Goal: Task Accomplishment & Management: Manage account settings

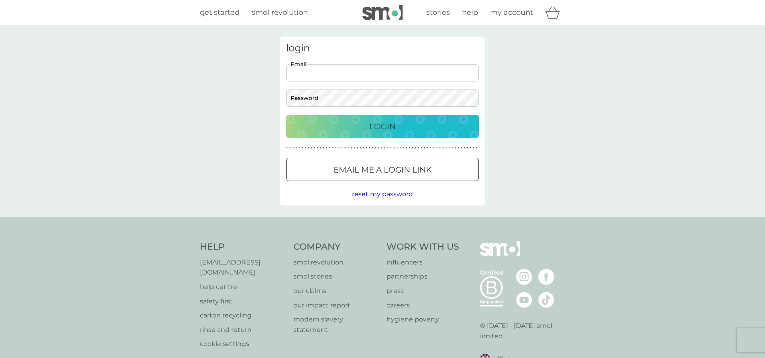
click at [321, 73] on input "Email" at bounding box center [382, 72] width 193 height 17
type input "[PERSON_NAME][EMAIL_ADDRESS][DOMAIN_NAME]"
click at [361, 130] on div "Login" at bounding box center [382, 126] width 177 height 13
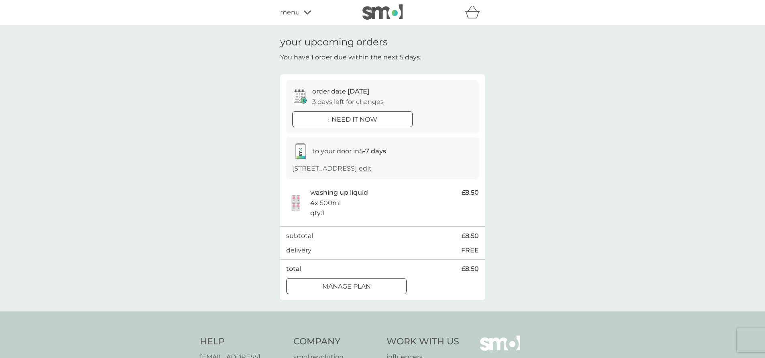
scroll to position [13, 0]
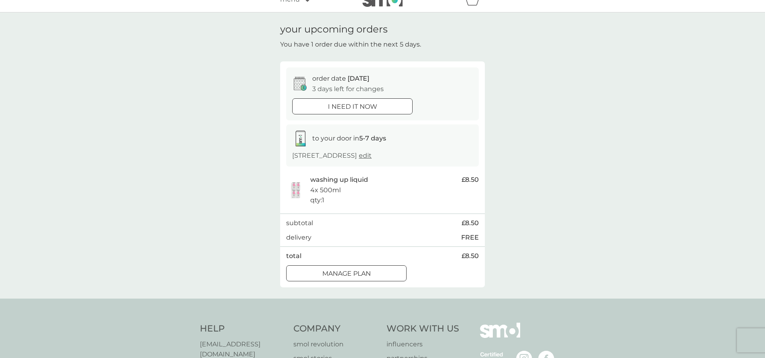
click at [372, 268] on div "Manage plan" at bounding box center [347, 273] width 120 height 10
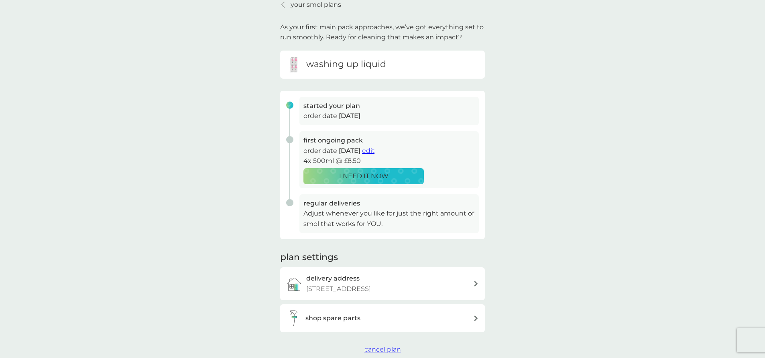
scroll to position [84, 0]
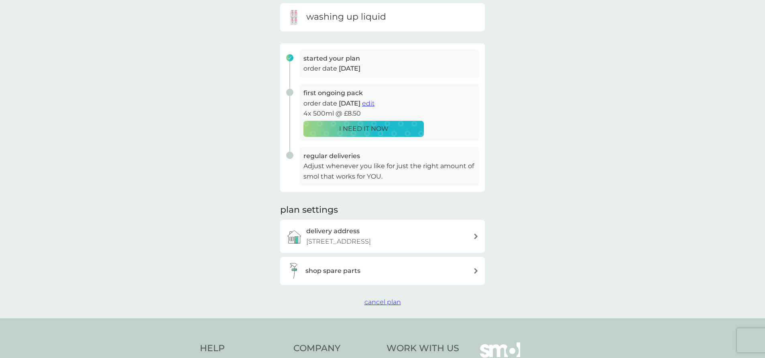
click at [374, 102] on span "edit" at bounding box center [368, 104] width 12 height 8
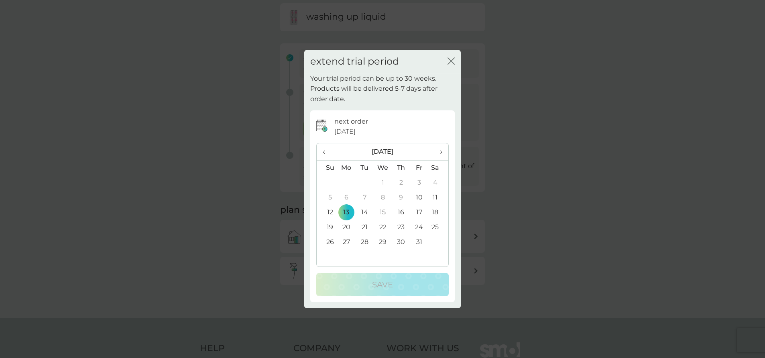
click at [441, 152] on span "›" at bounding box center [438, 151] width 8 height 17
click at [344, 225] on td "22" at bounding box center [346, 227] width 18 height 15
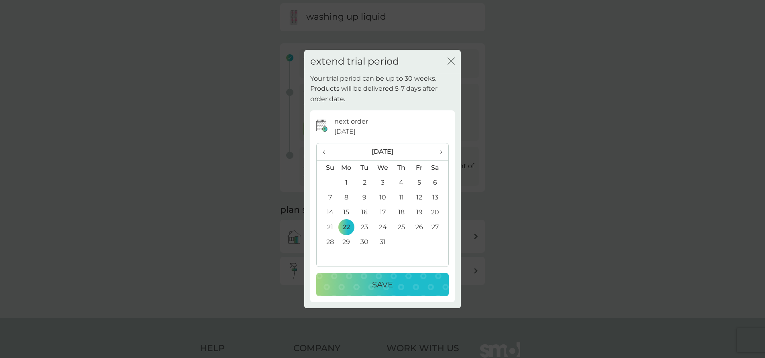
click at [380, 285] on p "Save" at bounding box center [382, 284] width 21 height 13
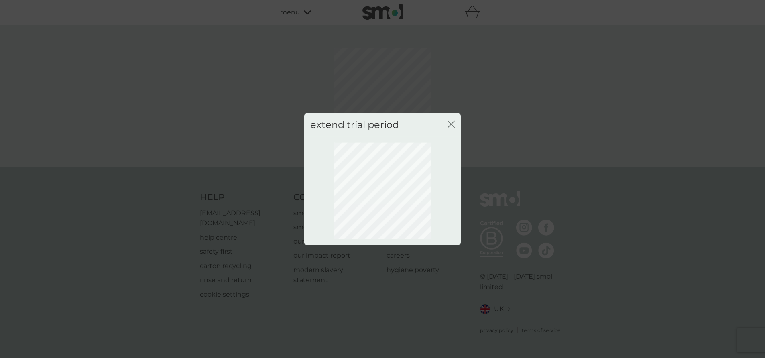
scroll to position [0, 0]
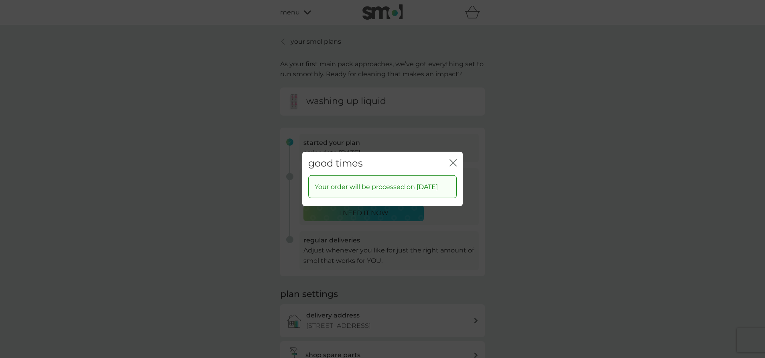
click at [455, 159] on icon "close" at bounding box center [452, 162] width 7 height 7
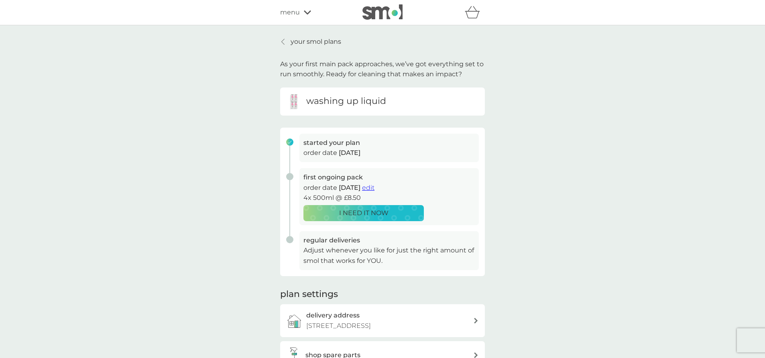
click at [304, 41] on p "your smol plans" at bounding box center [316, 42] width 51 height 10
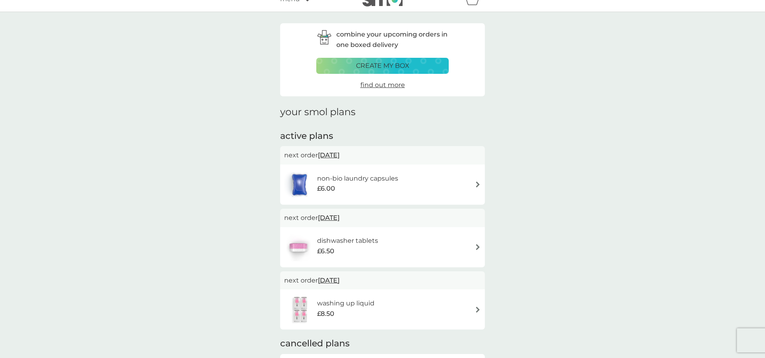
scroll to position [101, 0]
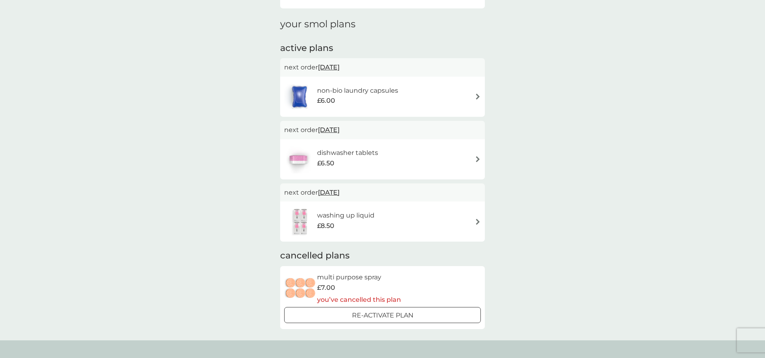
click at [339, 128] on span "28 Oct 2025" at bounding box center [329, 130] width 22 height 16
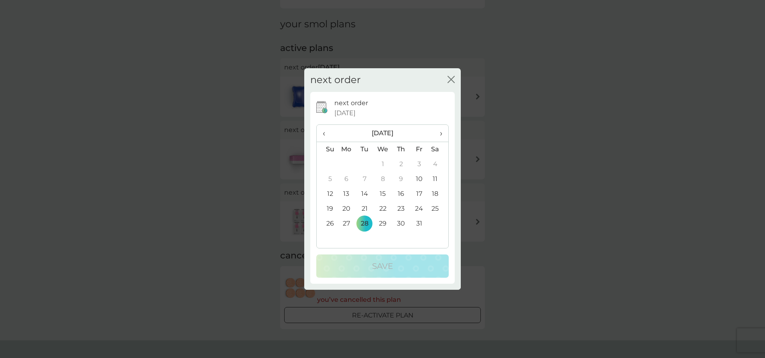
click at [440, 134] on span "›" at bounding box center [438, 133] width 8 height 17
click at [348, 208] on td "17" at bounding box center [346, 208] width 18 height 15
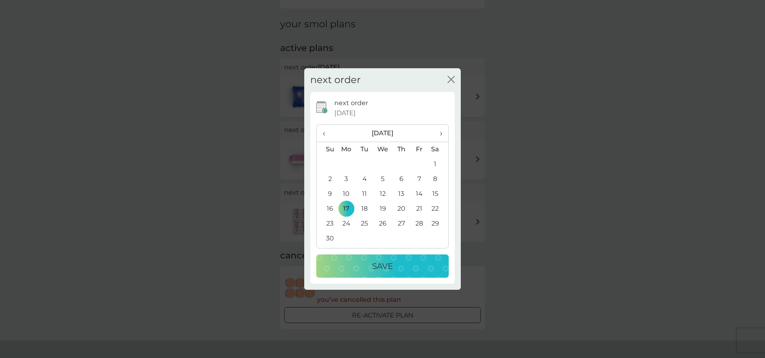
click at [380, 270] on p "Save" at bounding box center [382, 266] width 21 height 13
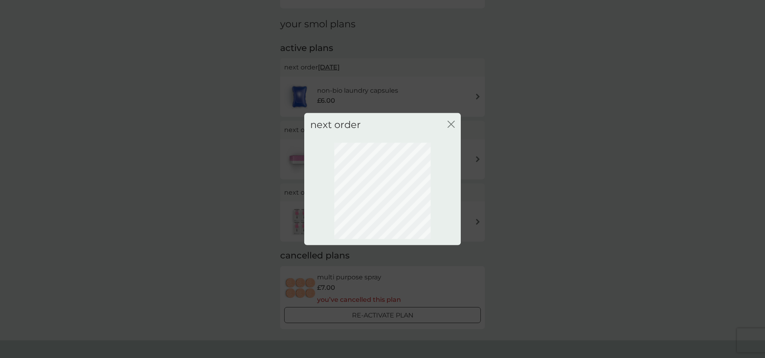
scroll to position [0, 0]
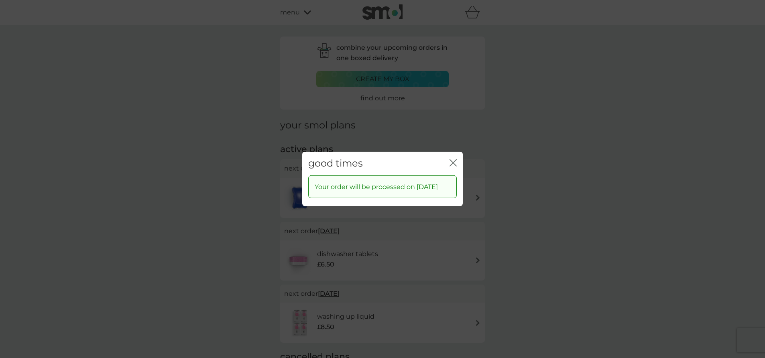
click at [246, 165] on div "good times close Your order will be processed on 17 Nov 2025" at bounding box center [382, 179] width 765 height 358
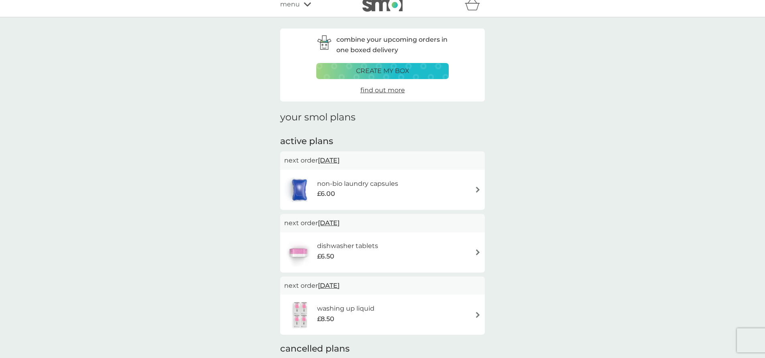
scroll to position [50, 0]
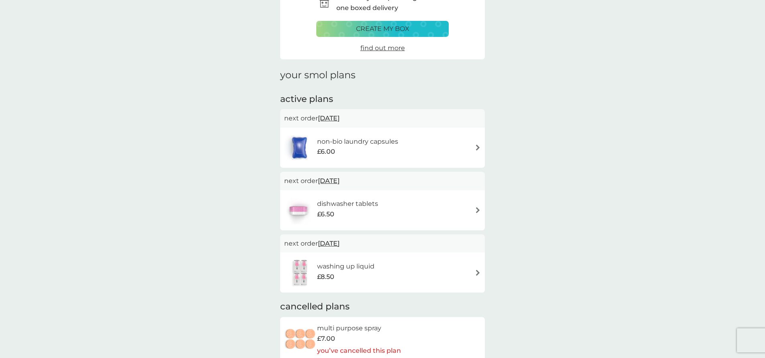
click at [339, 117] on span "24 Oct 2025" at bounding box center [329, 118] width 22 height 16
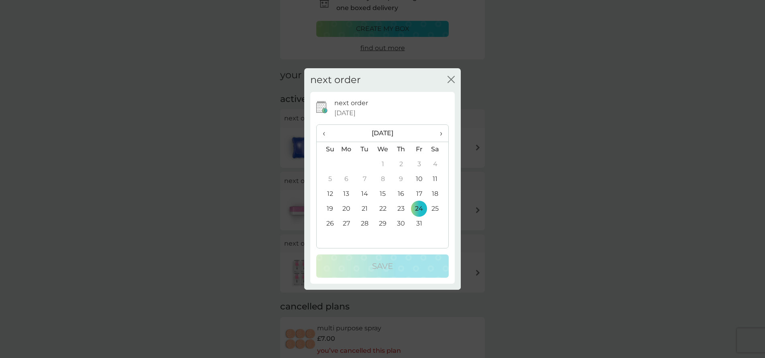
click at [439, 131] on span "›" at bounding box center [438, 133] width 8 height 17
click at [345, 207] on td "17" at bounding box center [346, 208] width 18 height 15
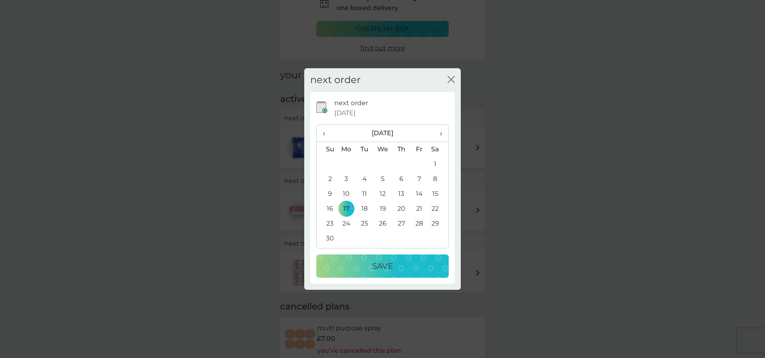
click at [380, 270] on p "Save" at bounding box center [382, 266] width 21 height 13
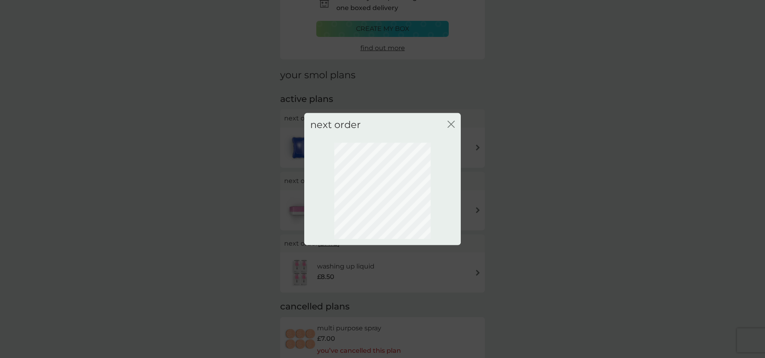
scroll to position [0, 0]
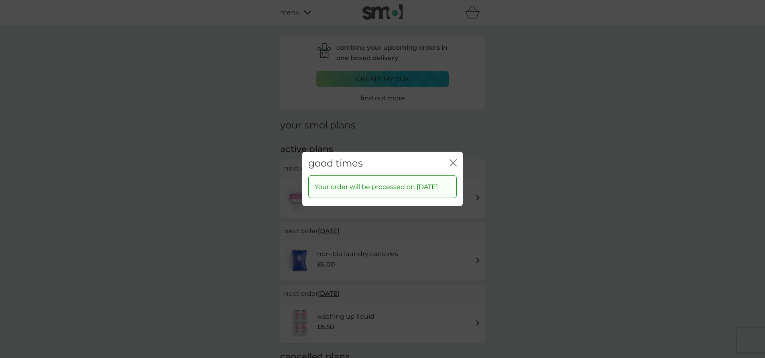
click at [455, 159] on icon "close" at bounding box center [452, 162] width 7 height 7
